Goal: Navigation & Orientation: Find specific page/section

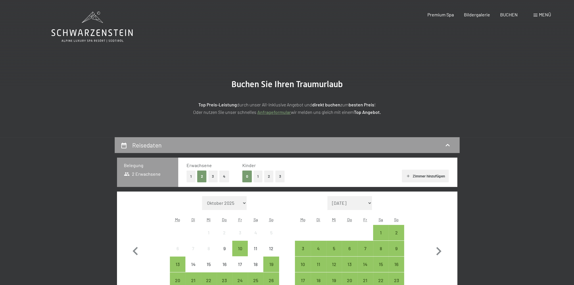
click at [188, 176] on button "1" at bounding box center [190, 176] width 9 height 12
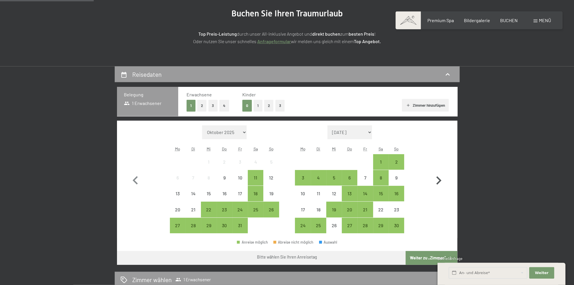
scroll to position [91, 0]
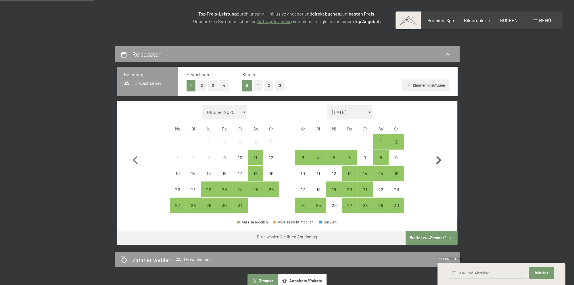
click at [440, 159] on icon "button" at bounding box center [438, 160] width 17 height 17
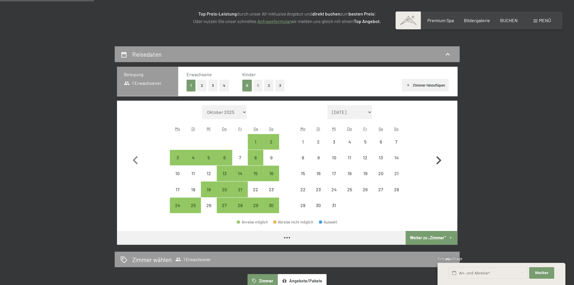
click at [440, 159] on icon "button" at bounding box center [438, 160] width 17 height 17
select select "2026-01-01"
select select "2026-02-01"
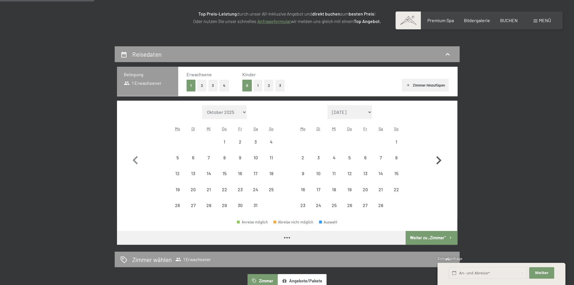
click at [440, 159] on icon "button" at bounding box center [438, 160] width 17 height 17
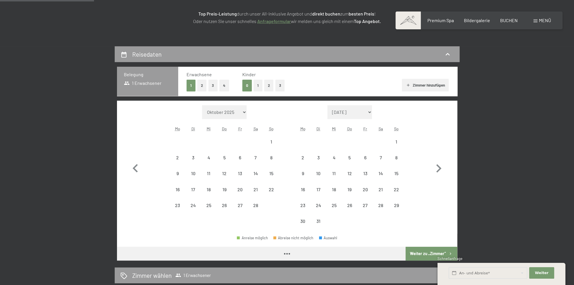
select select "2026-02-01"
select select "2026-03-01"
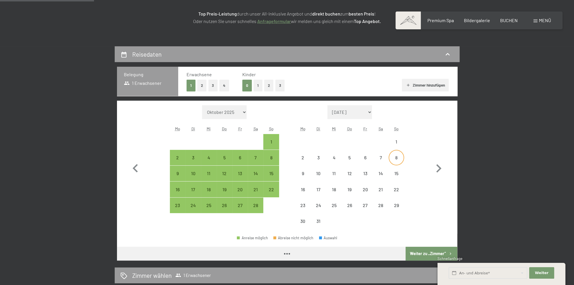
select select "2026-02-01"
select select "2026-03-01"
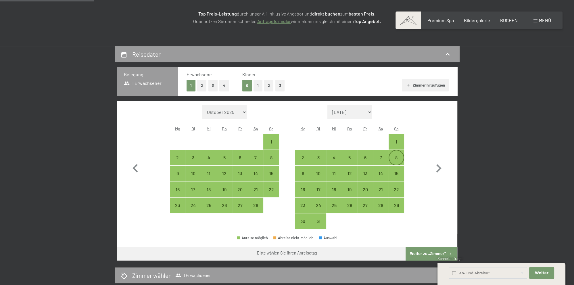
click at [398, 155] on div "8" at bounding box center [396, 162] width 14 height 14
select select "2026-02-01"
select select "2026-03-01"
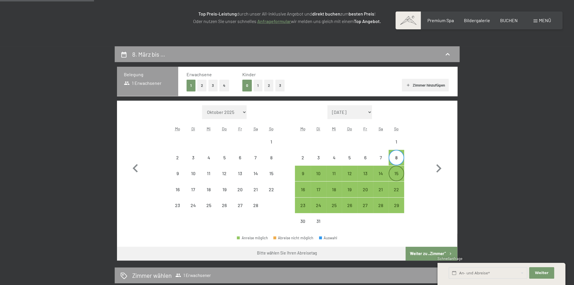
click at [397, 173] on div "15" at bounding box center [396, 178] width 14 height 14
select select "2026-02-01"
select select "2026-03-01"
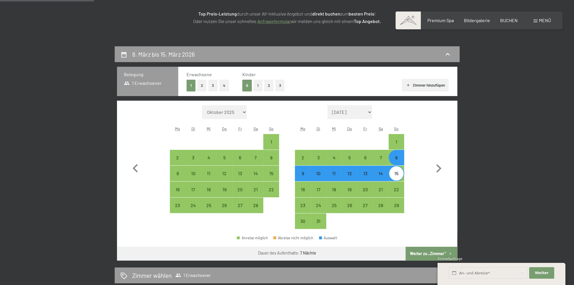
click at [425, 251] on button "Weiter zu „Zimmer“" at bounding box center [430, 253] width 51 height 14
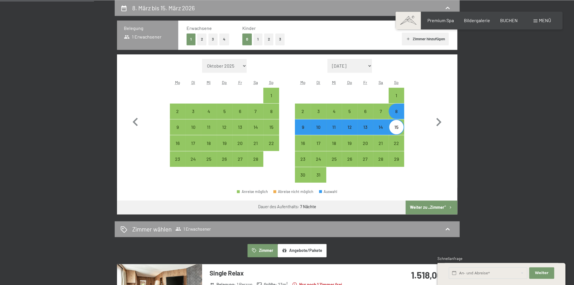
select select "2026-02-01"
select select "2026-03-01"
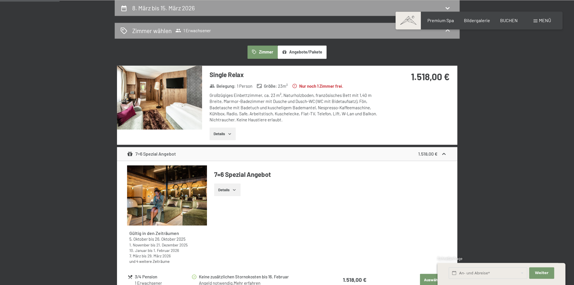
scroll to position [137, 0]
click at [221, 135] on button "Details" at bounding box center [222, 134] width 26 height 13
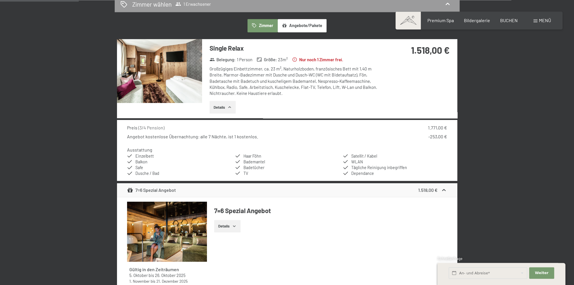
scroll to position [0, 0]
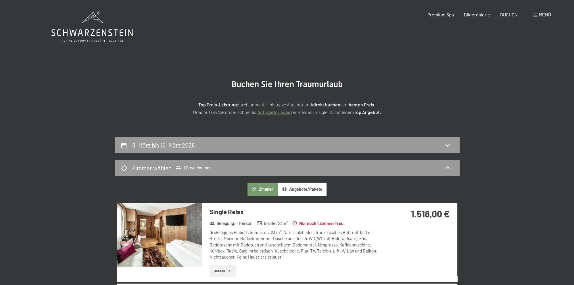
click at [99, 32] on icon at bounding box center [91, 32] width 81 height 7
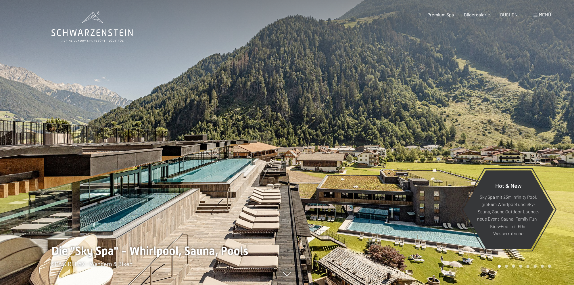
click at [546, 14] on span "Menü" at bounding box center [545, 14] width 12 height 5
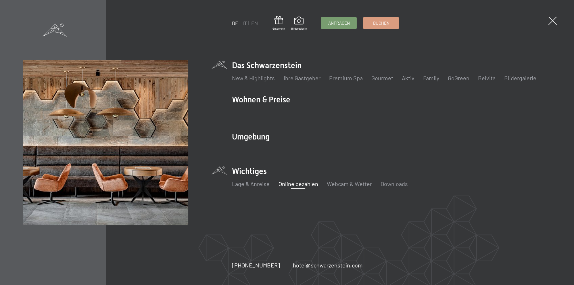
click at [306, 184] on link "Online bezahlen" at bounding box center [298, 183] width 40 height 7
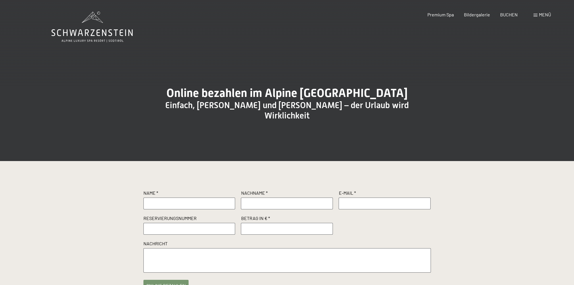
click at [549, 14] on span "Menü" at bounding box center [545, 14] width 12 height 5
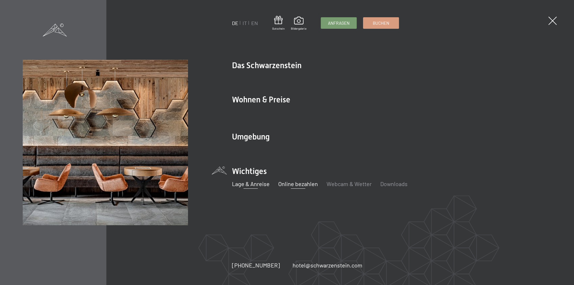
click at [248, 185] on link "Lage & Anreise" at bounding box center [251, 183] width 38 height 7
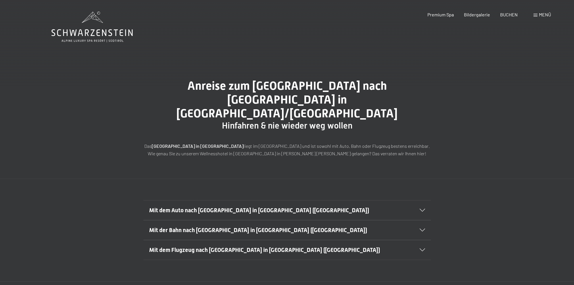
click at [82, 32] on icon at bounding box center [91, 32] width 81 height 7
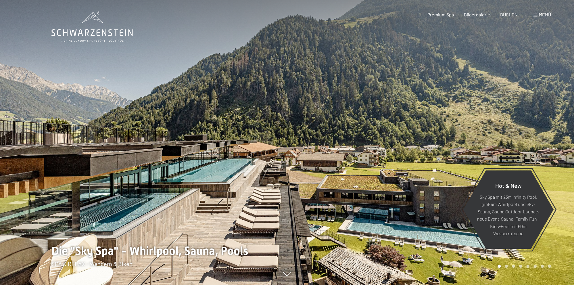
click at [545, 14] on span "Menü" at bounding box center [545, 14] width 12 height 5
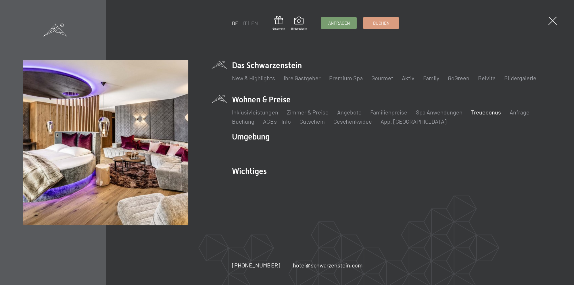
click at [479, 110] on link "Treuebonus" at bounding box center [486, 112] width 30 height 7
